Goal: Book appointment/travel/reservation

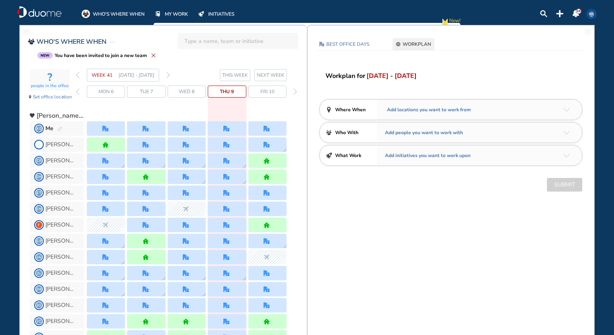
click at [165, 73] on div "WEEK 41 [DATE] - [DATE]" at bounding box center [123, 75] width 94 height 13
click at [167, 73] on img "forward week" at bounding box center [168, 75] width 4 height 6
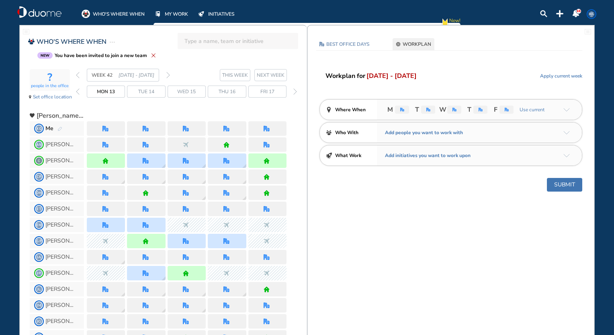
click at [561, 188] on button "Submit" at bounding box center [564, 185] width 35 height 14
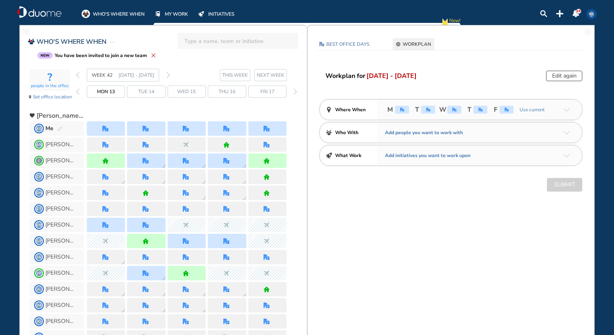
click at [295, 91] on img "forward day" at bounding box center [295, 91] width 4 height 6
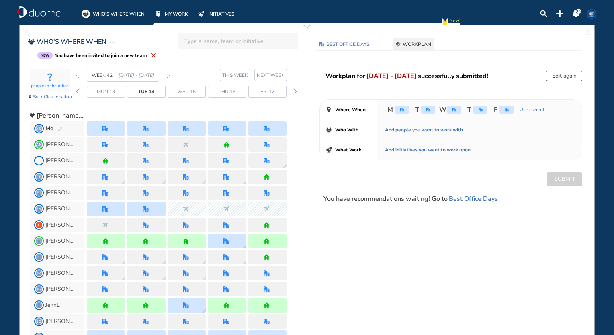
click at [294, 93] on img "forward day" at bounding box center [295, 91] width 4 height 6
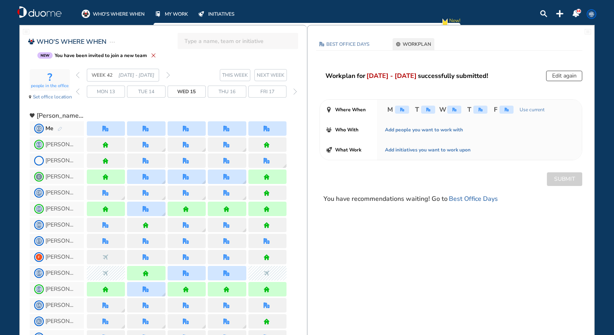
click at [296, 93] on img "forward day" at bounding box center [295, 91] width 4 height 6
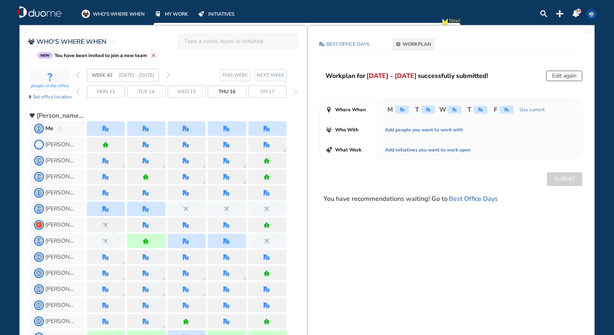
click at [296, 94] on img "forward day" at bounding box center [295, 91] width 4 height 6
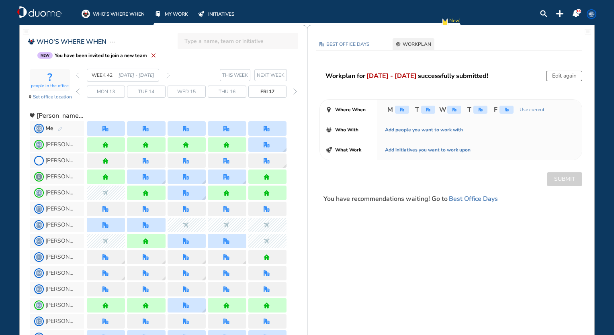
click at [296, 94] on img "forward day" at bounding box center [295, 91] width 4 height 6
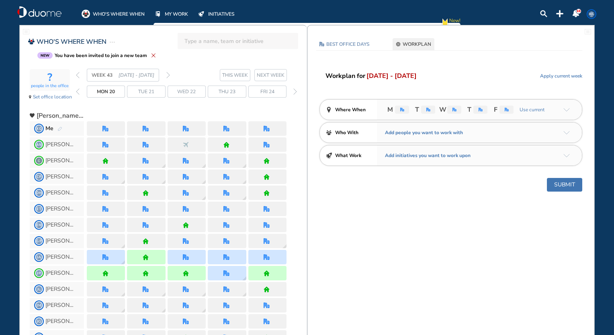
click at [561, 181] on button "Submit" at bounding box center [564, 185] width 35 height 14
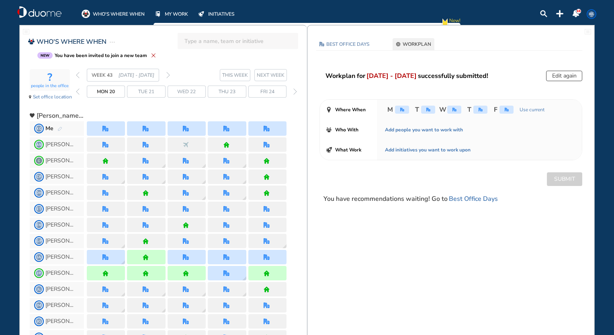
click at [294, 96] on div "forward day" at bounding box center [295, 92] width 8 height 12
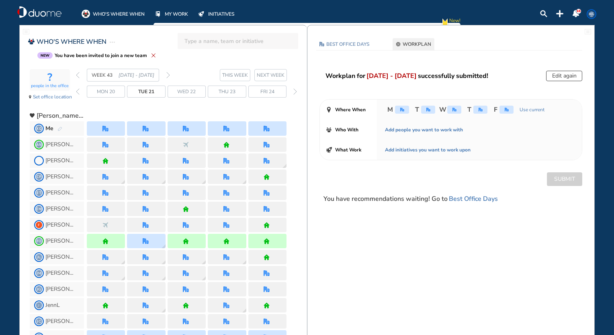
click at [296, 94] on img "forward day" at bounding box center [295, 91] width 4 height 6
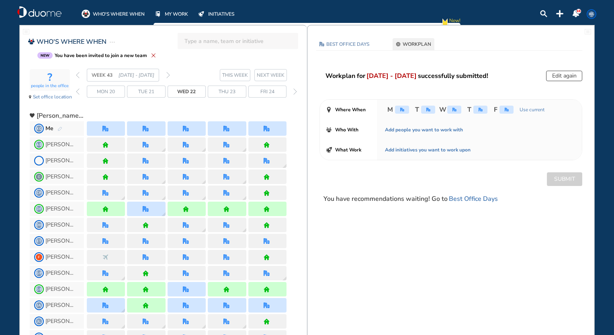
click at [296, 94] on img "forward day" at bounding box center [295, 91] width 4 height 6
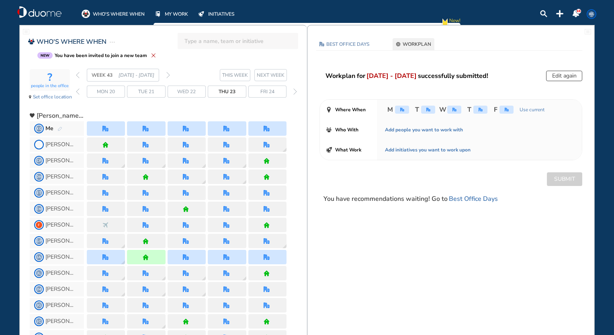
click at [296, 94] on img "forward day" at bounding box center [295, 91] width 4 height 6
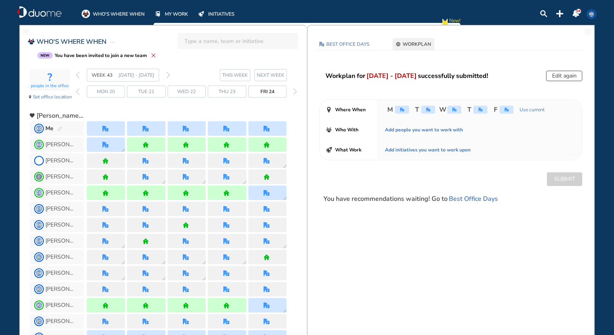
click at [296, 94] on img "forward day" at bounding box center [295, 91] width 4 height 6
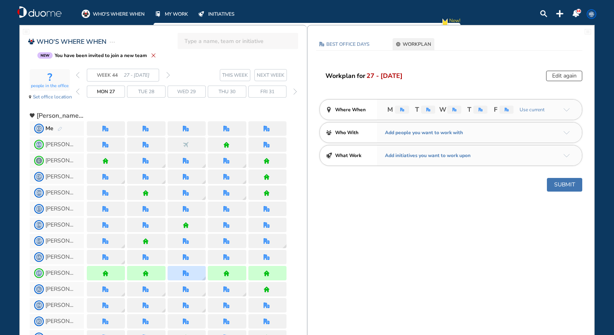
click at [564, 182] on button "Submit" at bounding box center [564, 185] width 35 height 14
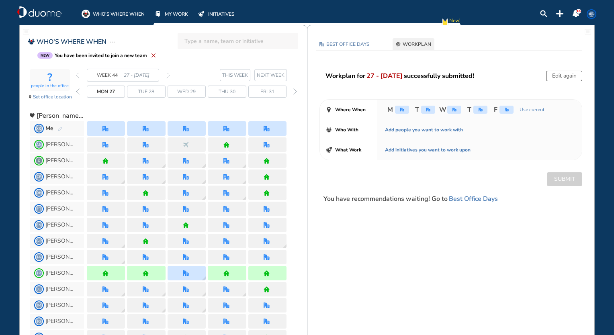
click at [273, 78] on span "NEXT WEEK" at bounding box center [271, 75] width 28 height 8
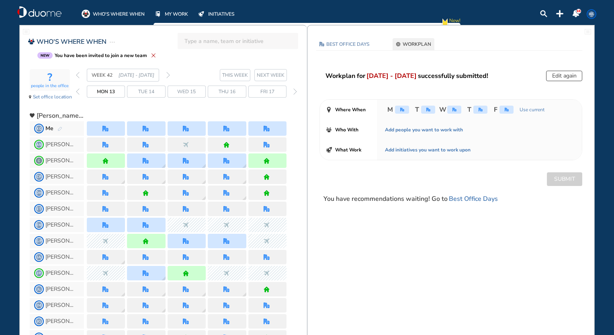
click at [275, 76] on span "NEXT WEEK" at bounding box center [271, 75] width 28 height 8
click at [270, 79] on button "NEXT WEEK" at bounding box center [270, 75] width 33 height 12
click at [296, 92] on img "forward day" at bounding box center [295, 91] width 4 height 6
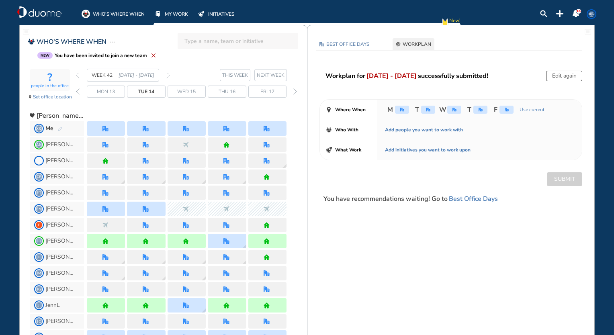
click at [294, 90] on img "forward day" at bounding box center [295, 91] width 4 height 6
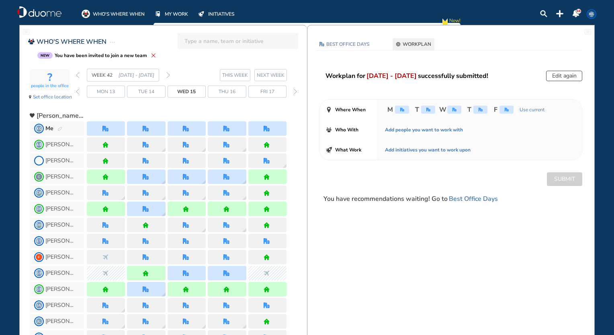
click at [294, 90] on img "forward day" at bounding box center [295, 91] width 4 height 6
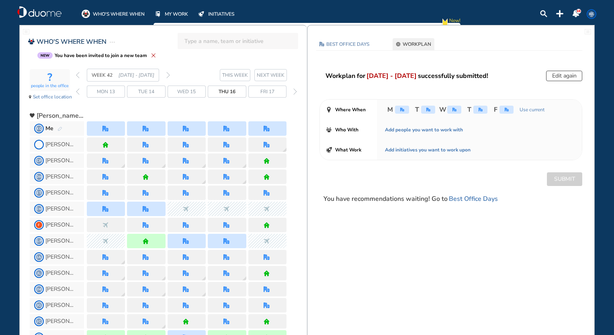
click at [294, 90] on img "forward day" at bounding box center [295, 91] width 4 height 6
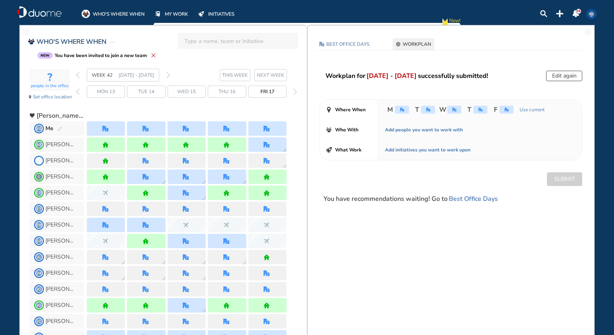
click at [294, 90] on img "forward day" at bounding box center [295, 91] width 4 height 6
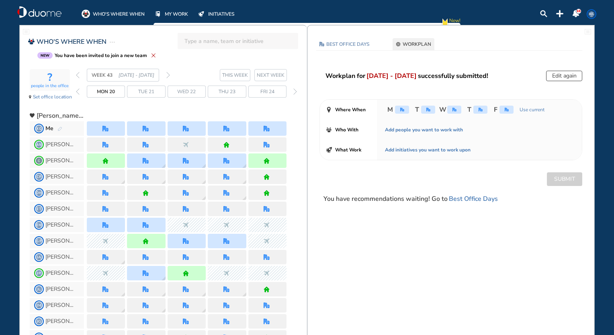
click at [294, 90] on img "forward day" at bounding box center [295, 91] width 4 height 6
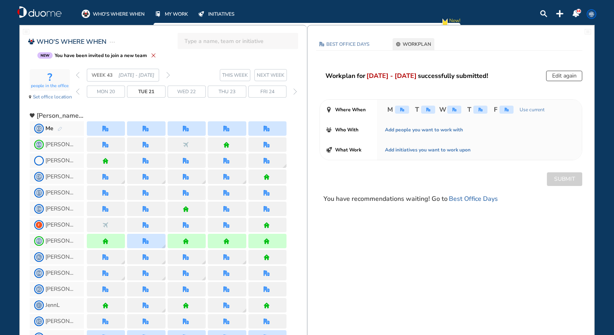
click at [294, 91] on img "forward day" at bounding box center [295, 91] width 4 height 6
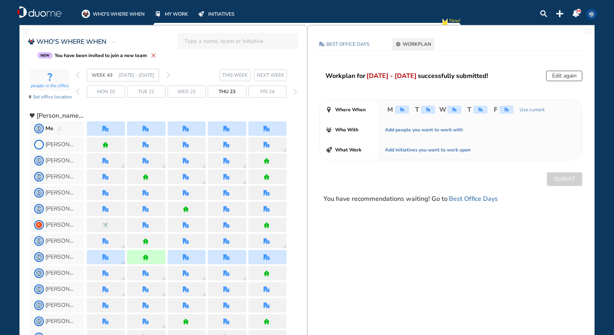
click at [294, 91] on img "forward day" at bounding box center [295, 91] width 4 height 6
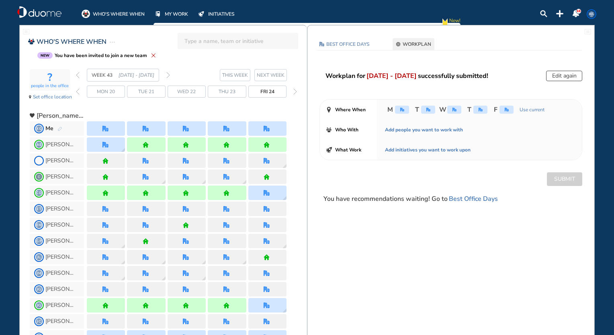
click at [294, 91] on img "forward day" at bounding box center [295, 91] width 4 height 6
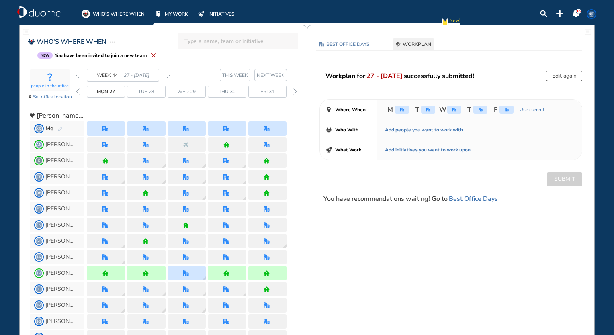
click at [294, 91] on img "forward day" at bounding box center [295, 91] width 4 height 6
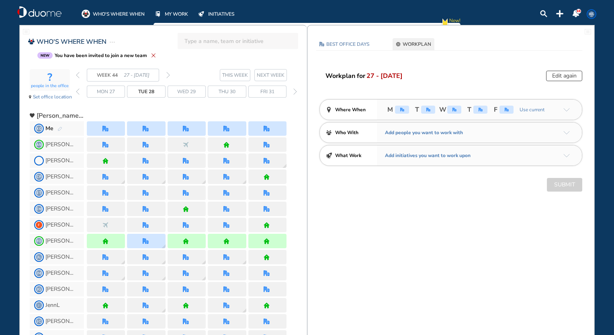
click at [294, 91] on img "forward day" at bounding box center [295, 91] width 4 height 6
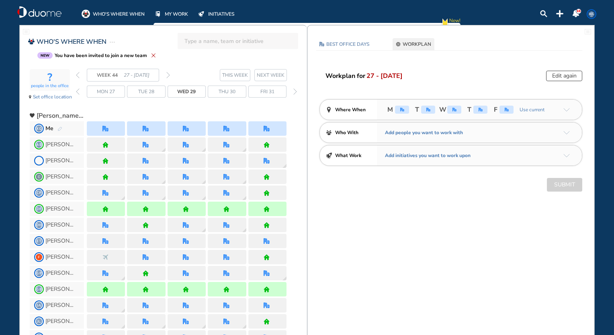
click at [294, 91] on img "forward day" at bounding box center [295, 91] width 4 height 6
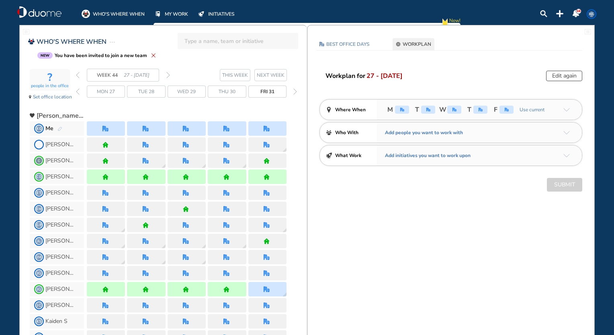
click at [294, 91] on img "forward day" at bounding box center [295, 91] width 4 height 6
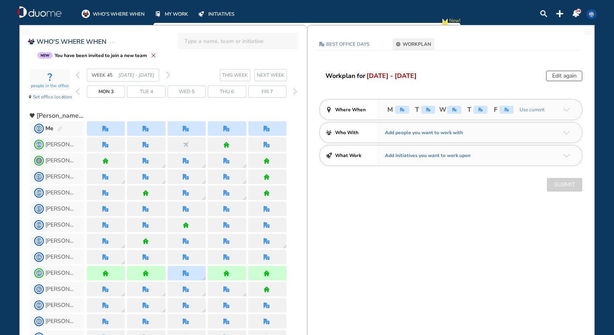
click at [294, 91] on img "forward day" at bounding box center [295, 91] width 4 height 6
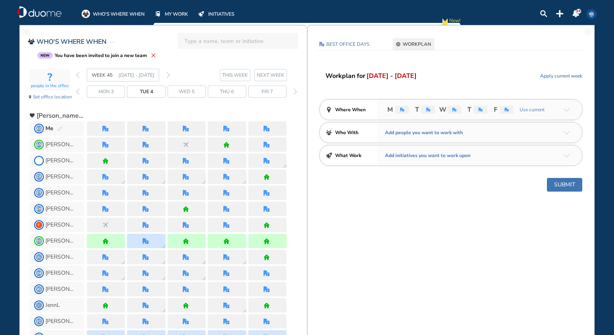
click at [294, 91] on img "forward day" at bounding box center [295, 91] width 4 height 6
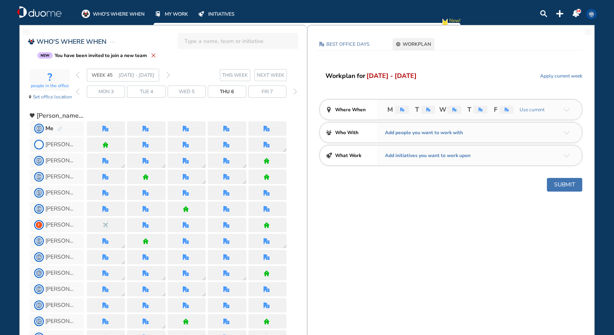
click at [294, 91] on img "forward day" at bounding box center [295, 91] width 4 height 6
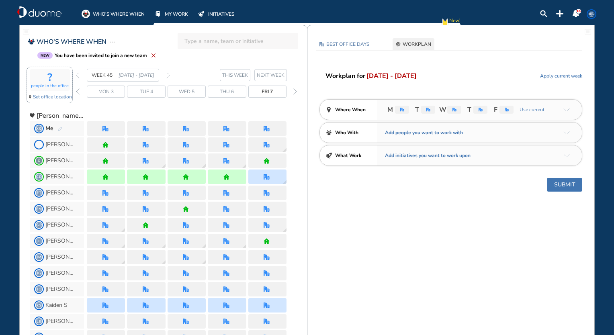
click at [72, 97] on section "? people in the office Set office location" at bounding box center [50, 85] width 46 height 37
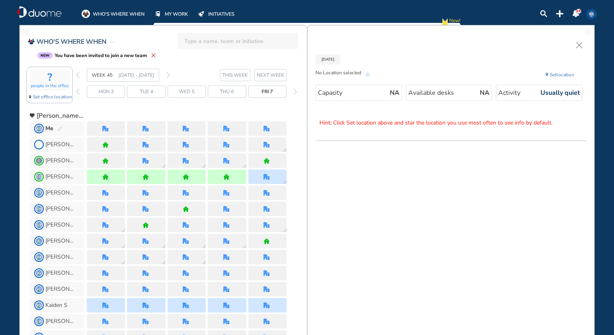
click at [77, 94] on div "Mon 3 Tue 4 Wed 5 Thu 6 Fri 7" at bounding box center [187, 92] width 223 height 12
click at [82, 91] on div "Mon 3 Tue 4 Wed 5 Thu 6 Fri 7" at bounding box center [187, 92] width 223 height 12
click at [101, 90] on span "Mon 3" at bounding box center [105, 92] width 15 height 8
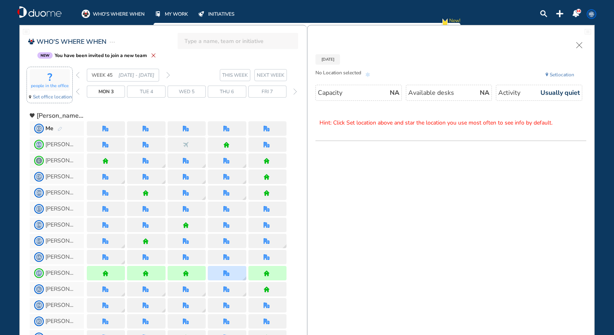
click at [129, 74] on span "[DATE] - [DATE]" at bounding box center [137, 75] width 36 height 8
click at [152, 88] on span "Tue 4" at bounding box center [146, 92] width 13 height 8
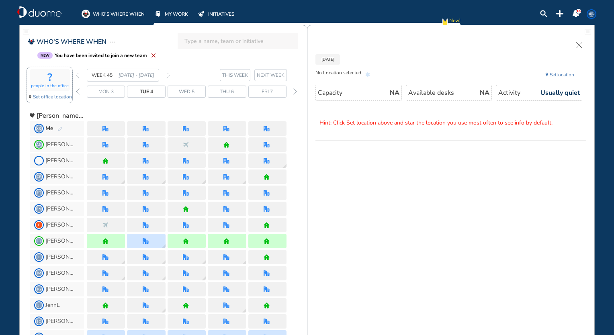
click at [191, 88] on span "Wed 5" at bounding box center [187, 92] width 16 height 8
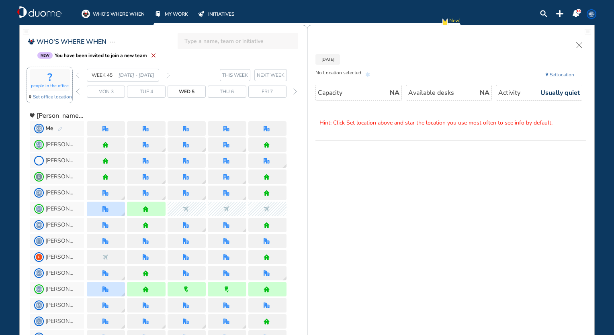
click at [216, 91] on div "Thu 6" at bounding box center [227, 92] width 38 height 12
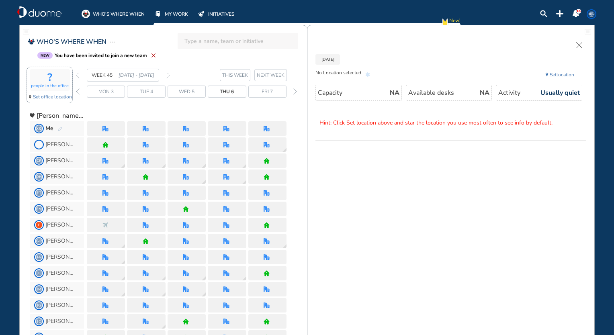
click at [558, 73] on span "Set location" at bounding box center [562, 75] width 25 height 8
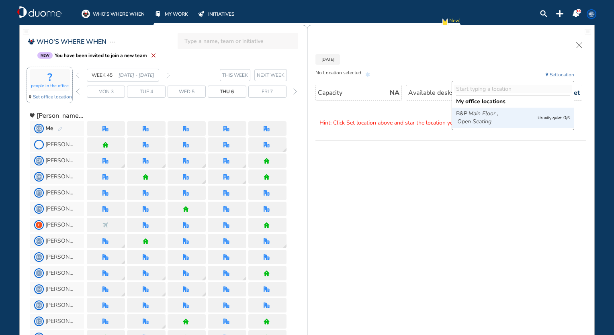
click at [489, 116] on icon "Main Floor ," at bounding box center [484, 114] width 30 height 8
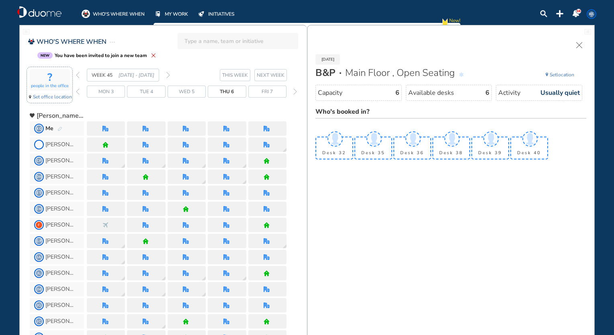
click at [424, 117] on section "Desk 32 Desk 35 Desk 36 Desk 38 Desk 39 Desk 40" at bounding box center [451, 137] width 271 height 45
click at [552, 76] on span "Set" at bounding box center [553, 75] width 7 height 6
click at [486, 62] on div "[DATE] B&P Main Floor , Open Seating Set location My office locations B&P Main …" at bounding box center [450, 108] width 287 height 109
